Goal: Entertainment & Leisure: Consume media (video, audio)

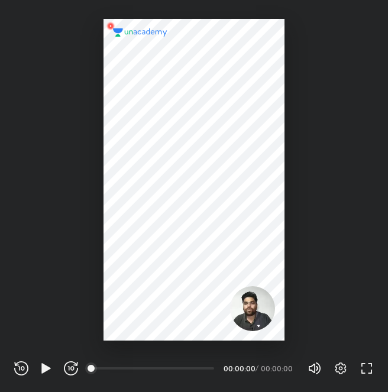
scroll to position [392, 388]
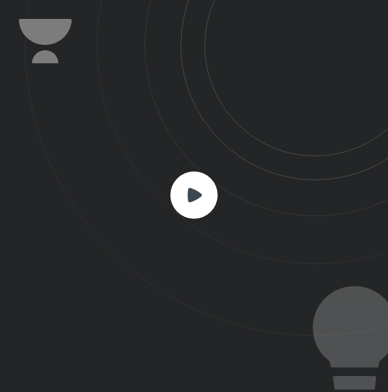
click at [45, 368] on div at bounding box center [194, 196] width 388 height 392
click at [201, 196] on icon at bounding box center [194, 194] width 14 height 14
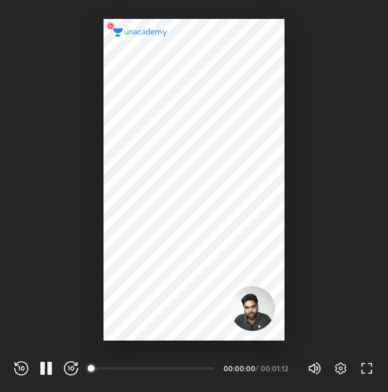
click at [201, 196] on div at bounding box center [193, 180] width 181 height 322
click at [50, 370] on icon "button" at bounding box center [46, 368] width 14 height 14
click at [49, 364] on icon "button" at bounding box center [49, 368] width 5 height 13
click at [50, 374] on icon "button" at bounding box center [46, 368] width 14 height 14
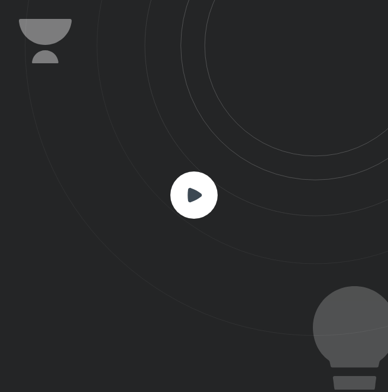
scroll to position [392, 388]
